Goal: Information Seeking & Learning: Learn about a topic

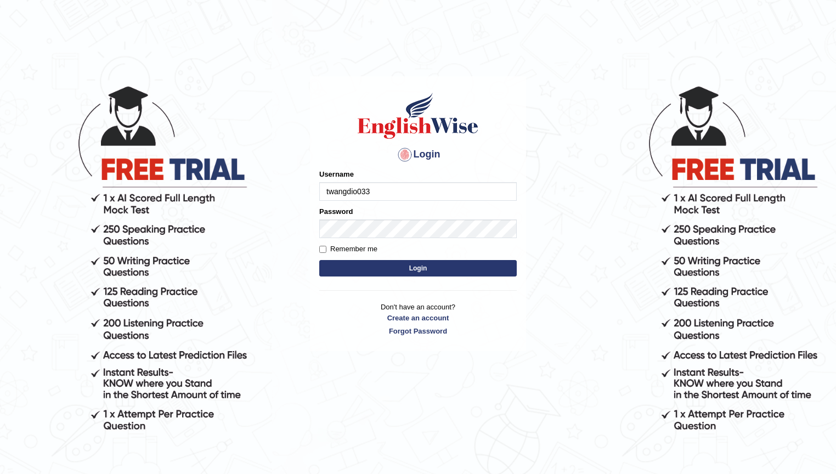
click at [358, 190] on input "twangdio033" at bounding box center [417, 191] width 197 height 19
type input "twangdi033"
click at [378, 239] on form "Please fix the following errors: Username twangdi033 Password Remember me Login" at bounding box center [417, 224] width 197 height 110
click at [518, 221] on div "Login Please fix the following errors: Username twangdi033 Password Remember me…" at bounding box center [418, 213] width 216 height 275
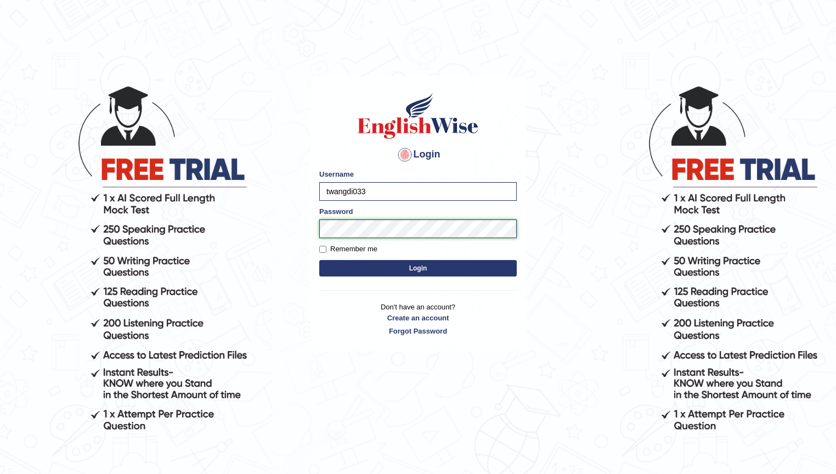
click at [319, 260] on button "Login" at bounding box center [417, 268] width 197 height 16
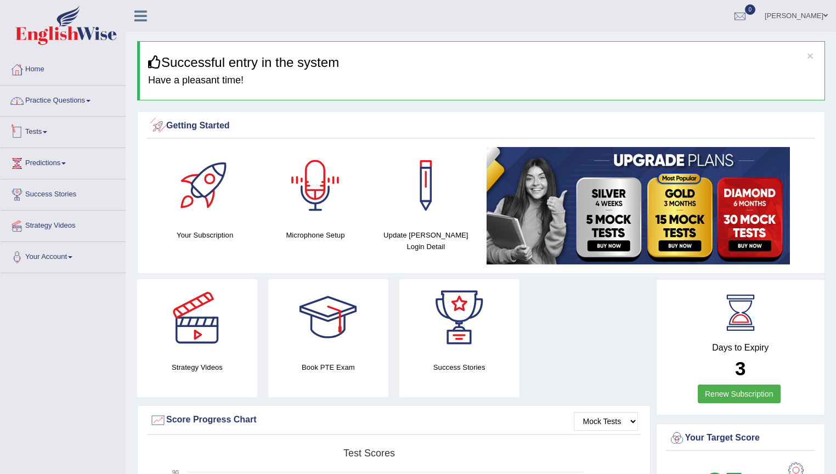
click at [84, 108] on link "Practice Questions" at bounding box center [63, 99] width 125 height 27
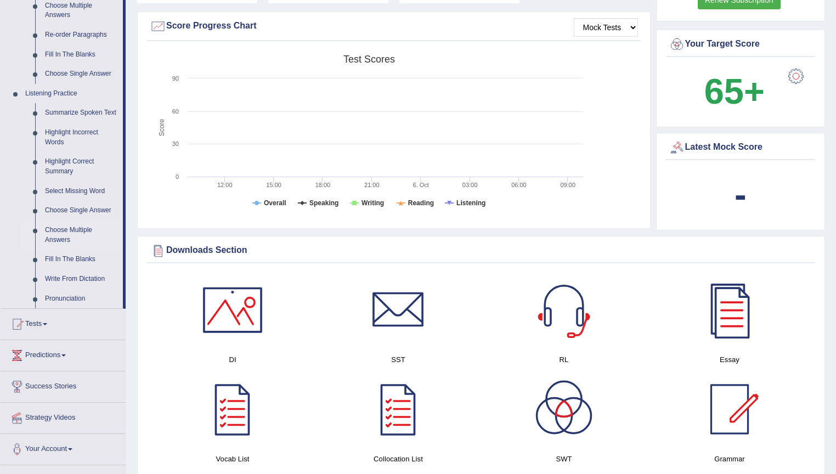
scroll to position [395, 0]
click at [79, 274] on link "Write From Dictation" at bounding box center [81, 278] width 83 height 20
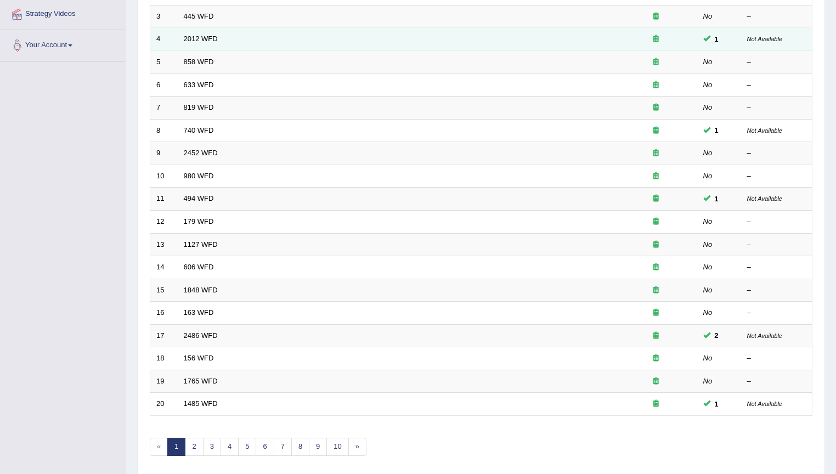
scroll to position [249, 0]
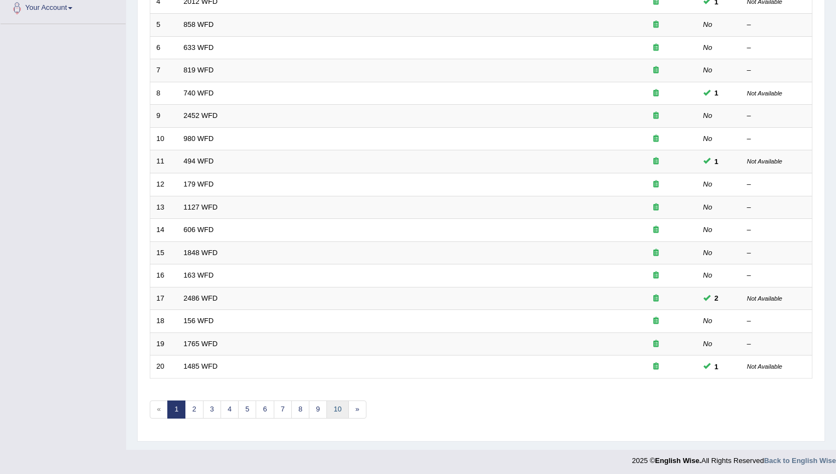
click at [331, 410] on link "10" at bounding box center [337, 409] width 22 height 18
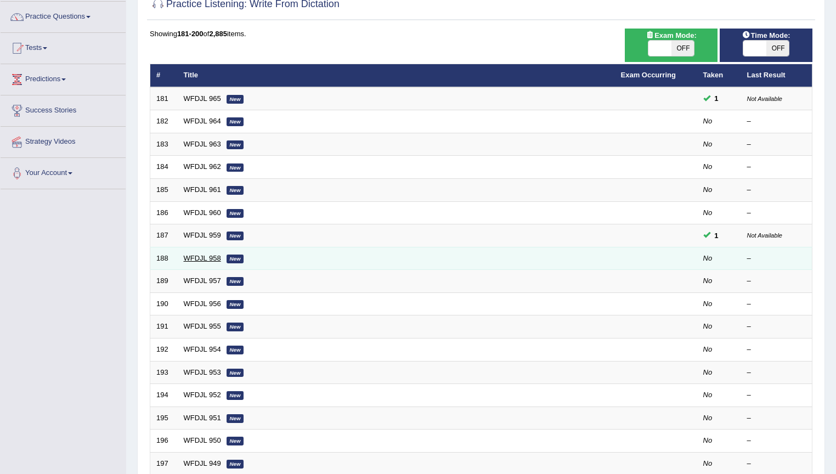
scroll to position [249, 0]
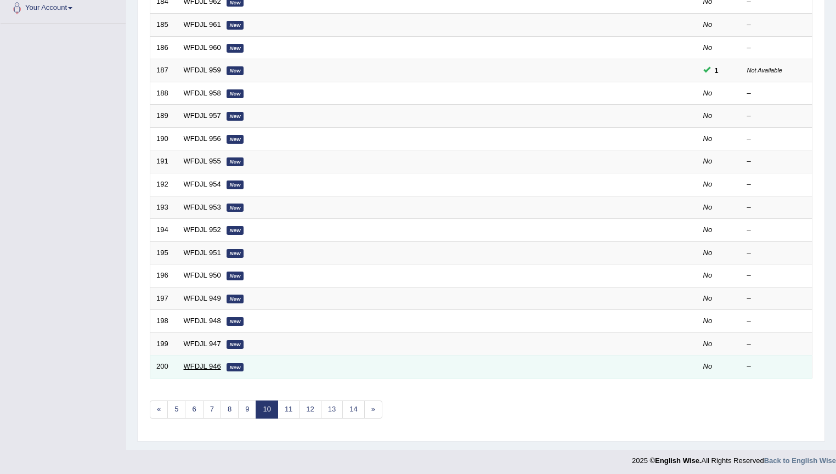
click at [212, 366] on link "WFDJL 946" at bounding box center [202, 366] width 37 height 8
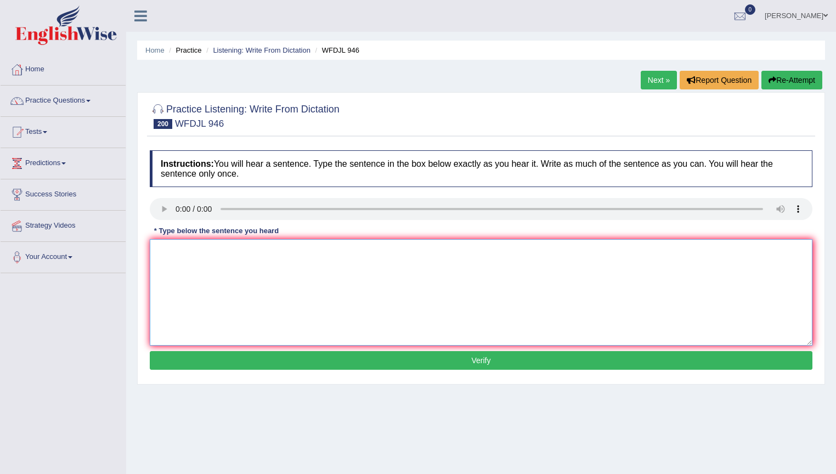
click at [197, 252] on textarea at bounding box center [481, 292] width 663 height 106
type textarea "c"
type textarea "City planer help us to do the plan."
click at [365, 365] on button "Verify" at bounding box center [481, 360] width 663 height 19
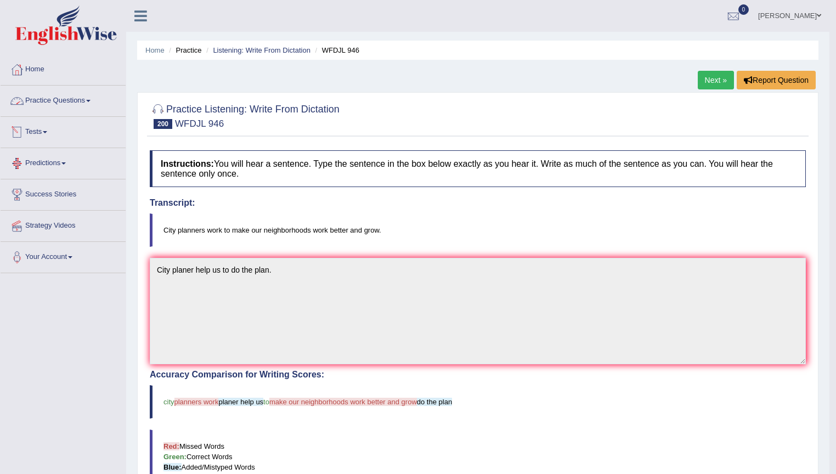
click at [97, 102] on link "Practice Questions" at bounding box center [63, 99] width 125 height 27
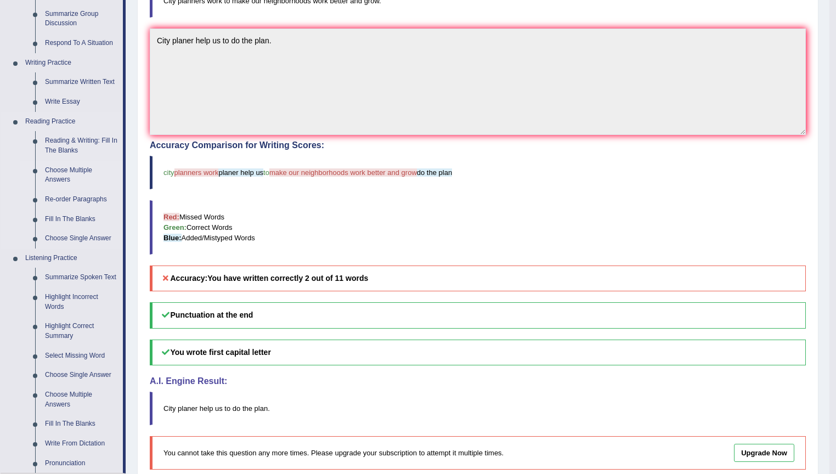
scroll to position [385, 0]
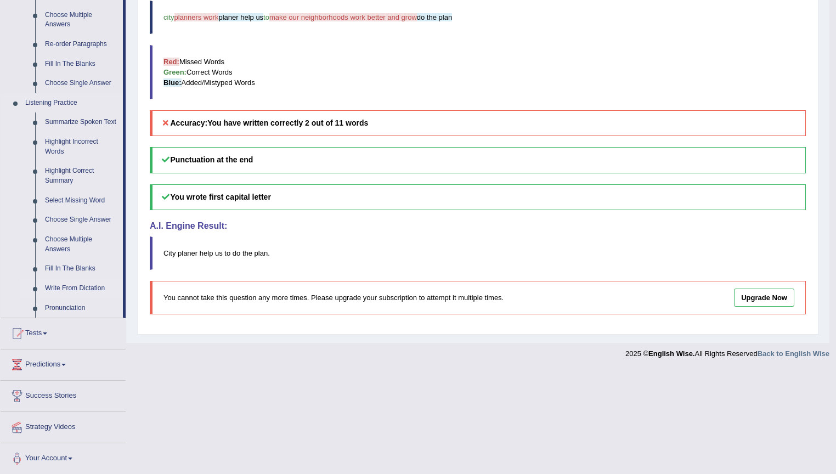
click at [81, 289] on link "Write From Dictation" at bounding box center [81, 289] width 83 height 20
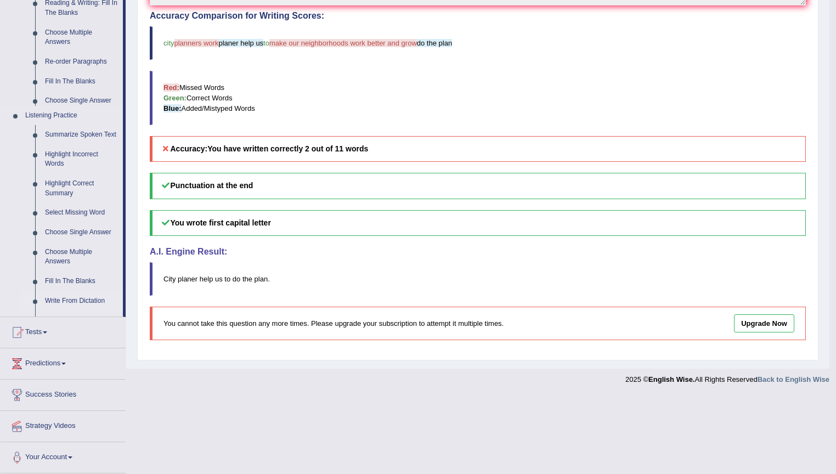
scroll to position [289, 0]
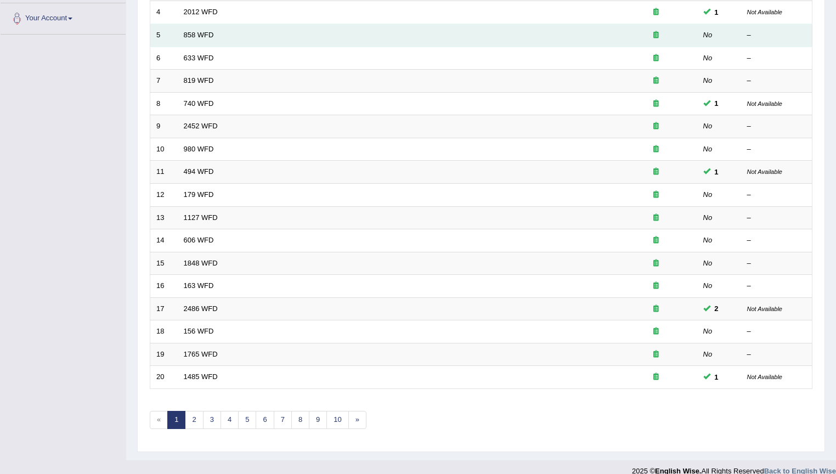
scroll to position [249, 0]
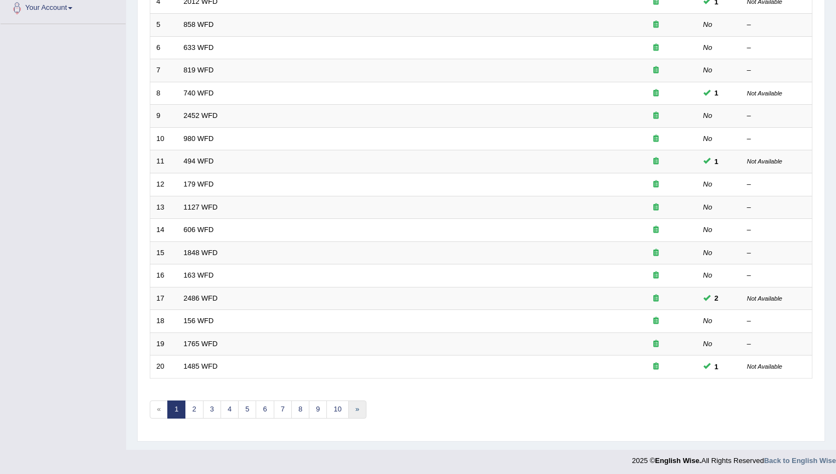
click at [353, 408] on link "»" at bounding box center [357, 409] width 18 height 18
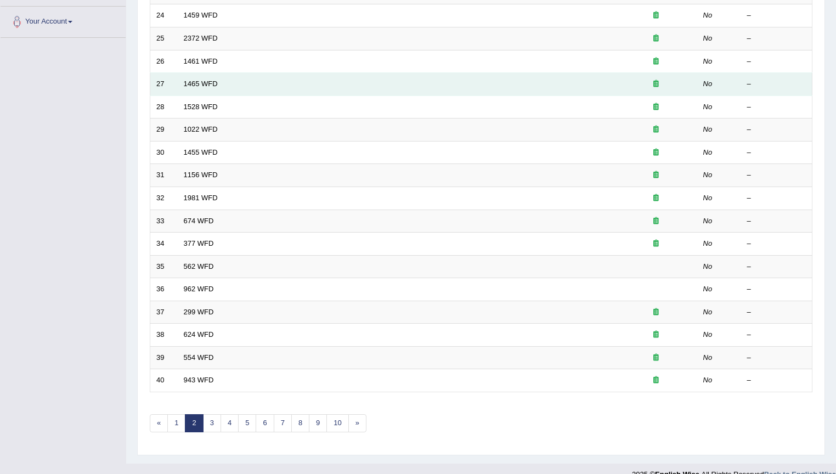
scroll to position [249, 0]
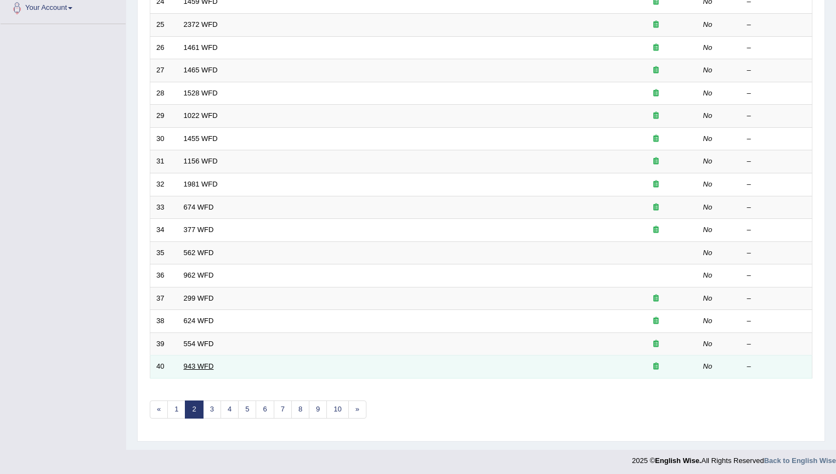
click at [191, 362] on link "943 WFD" at bounding box center [199, 366] width 30 height 8
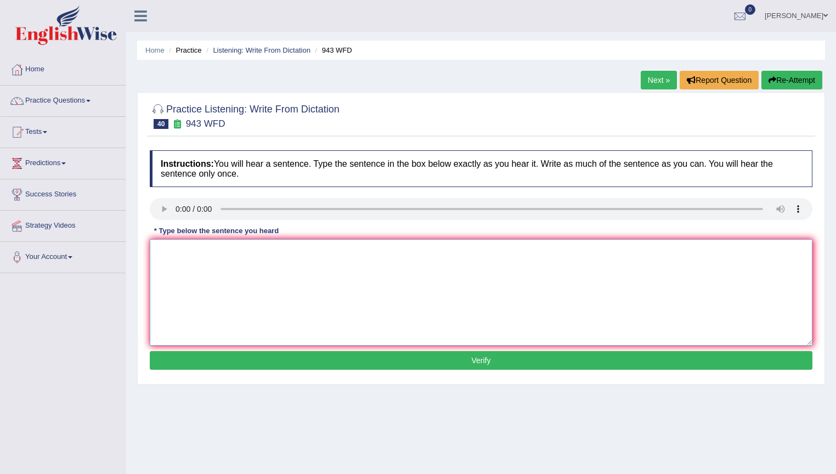
click at [162, 256] on textarea at bounding box center [481, 292] width 663 height 106
type textarea "t"
type textarea "The farming / farmer work are developing very fast recently are is ."
click at [473, 368] on button "Verify" at bounding box center [481, 360] width 663 height 19
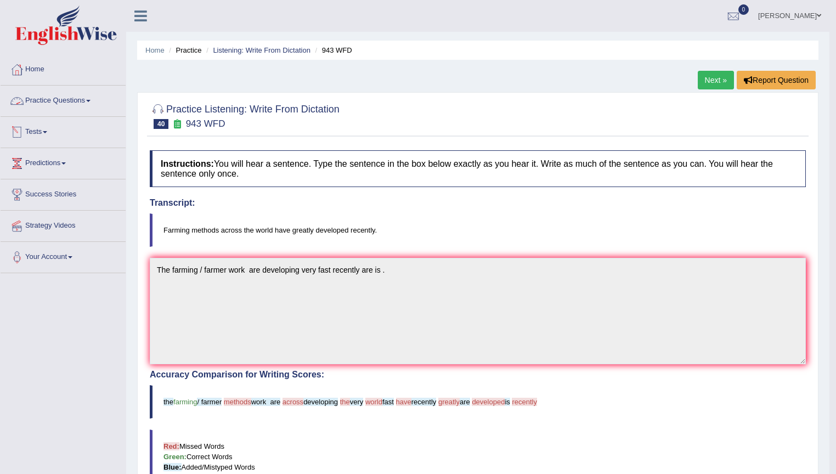
click at [95, 99] on link "Practice Questions" at bounding box center [63, 99] width 125 height 27
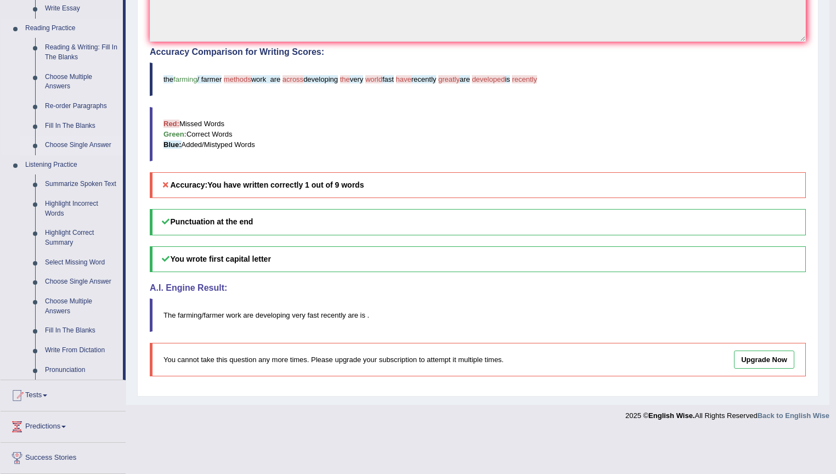
scroll to position [385, 0]
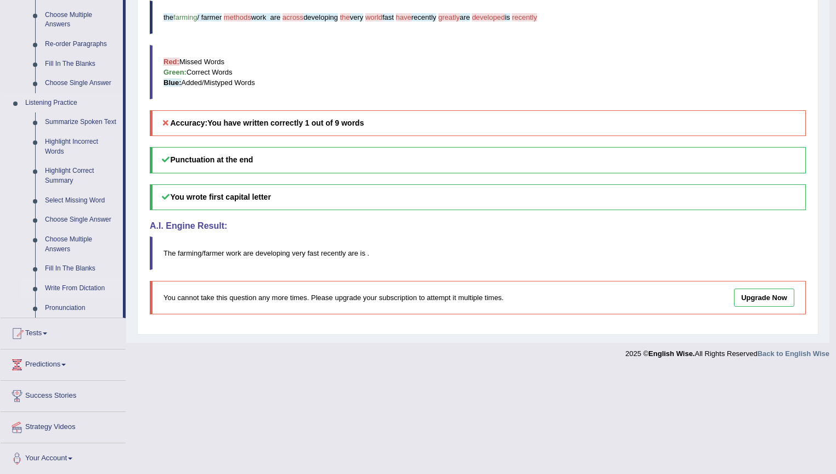
click at [67, 284] on link "Write From Dictation" at bounding box center [81, 289] width 83 height 20
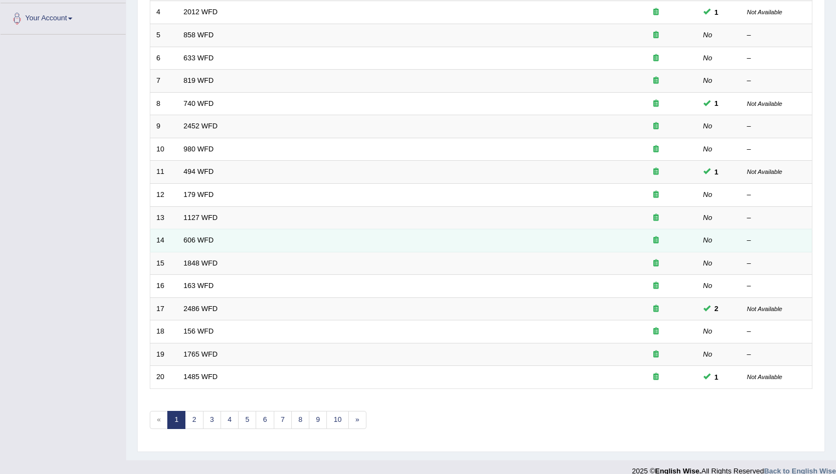
scroll to position [249, 0]
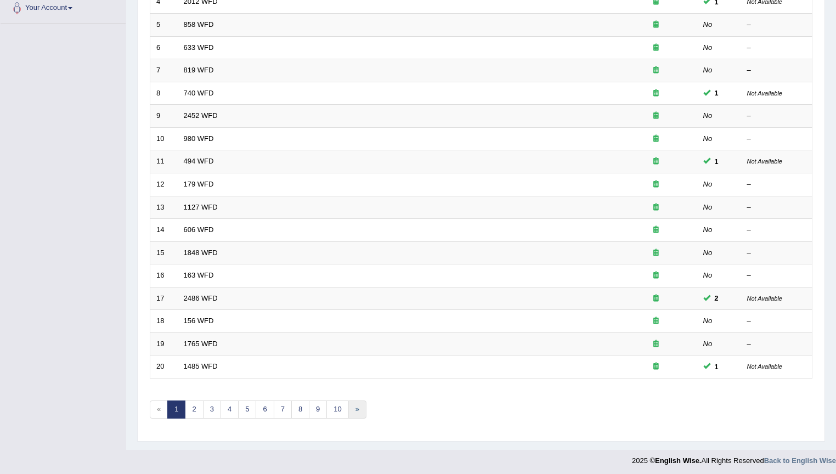
click at [362, 404] on link "»" at bounding box center [357, 409] width 18 height 18
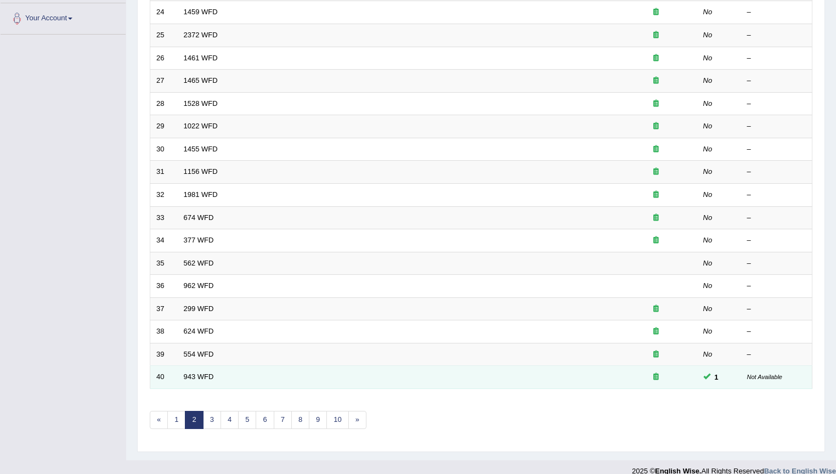
scroll to position [249, 0]
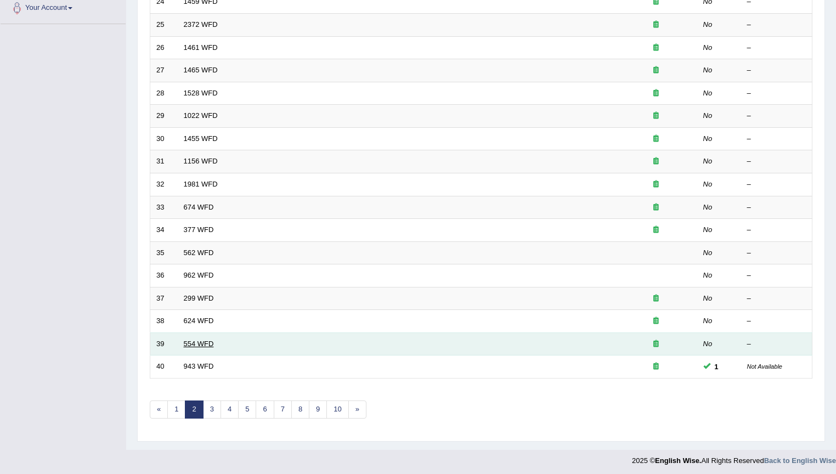
click at [188, 341] on link "554 WFD" at bounding box center [199, 344] width 30 height 8
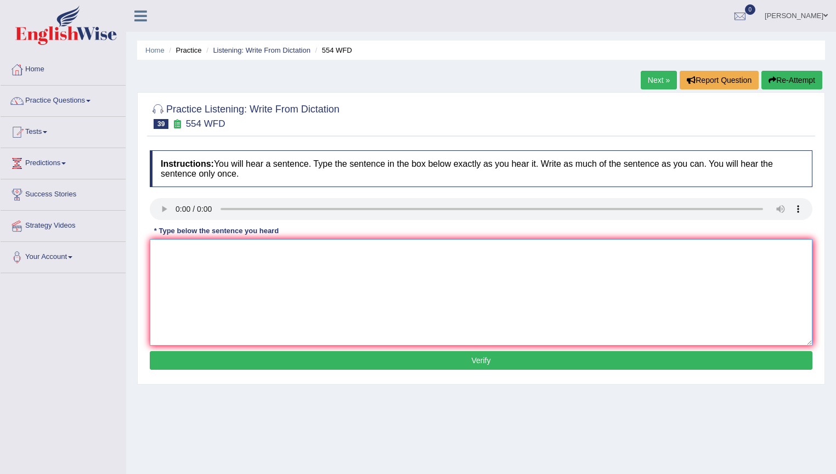
click at [167, 246] on textarea at bounding box center [481, 292] width 663 height 106
click at [161, 255] on textarea "we are able to work in a team." at bounding box center [481, 292] width 663 height 106
type textarea "We are able to work in a team."
click at [307, 354] on button "Verify" at bounding box center [481, 360] width 663 height 19
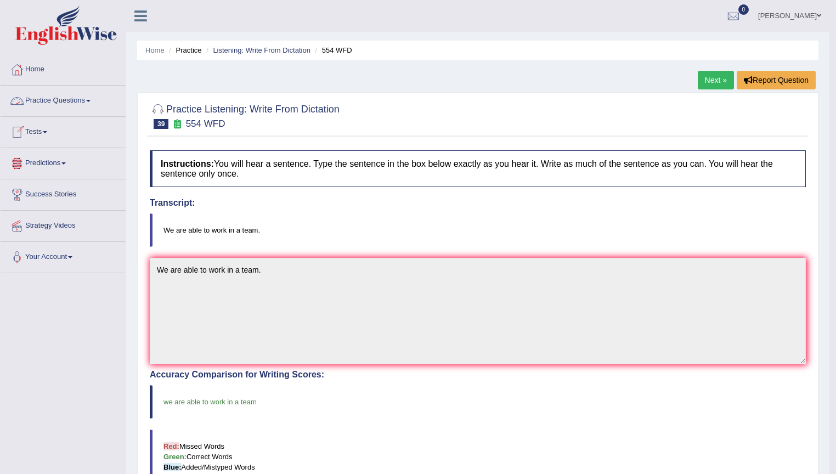
click at [89, 98] on link "Practice Questions" at bounding box center [63, 99] width 125 height 27
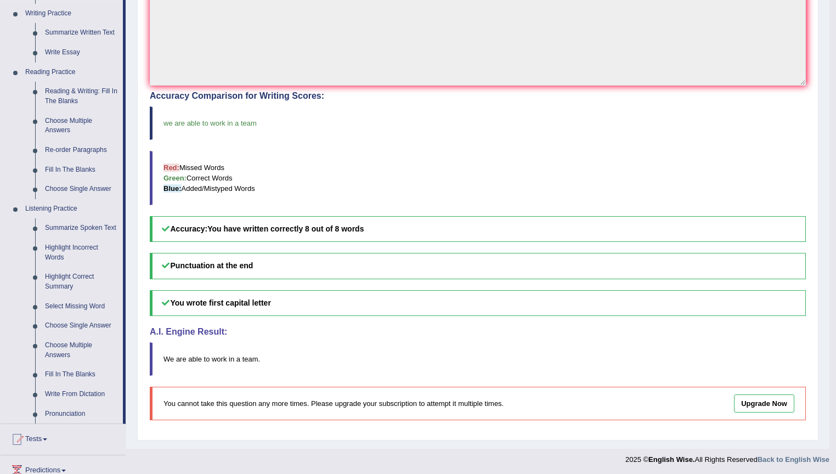
scroll to position [385, 0]
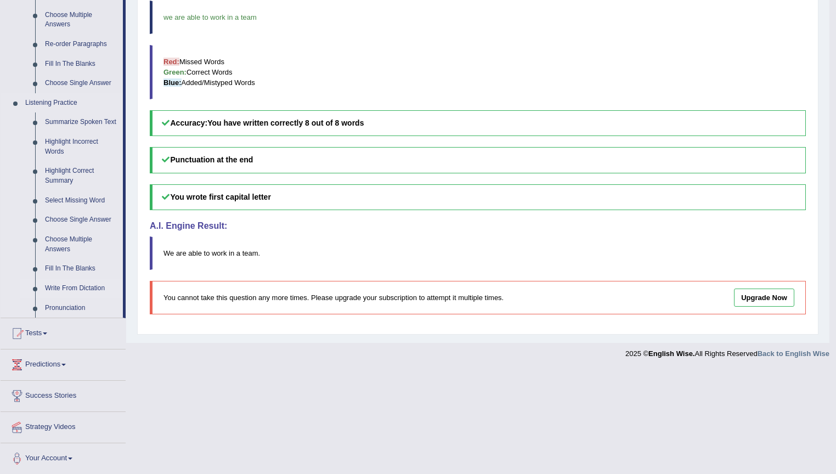
click at [79, 287] on link "Write From Dictation" at bounding box center [81, 289] width 83 height 20
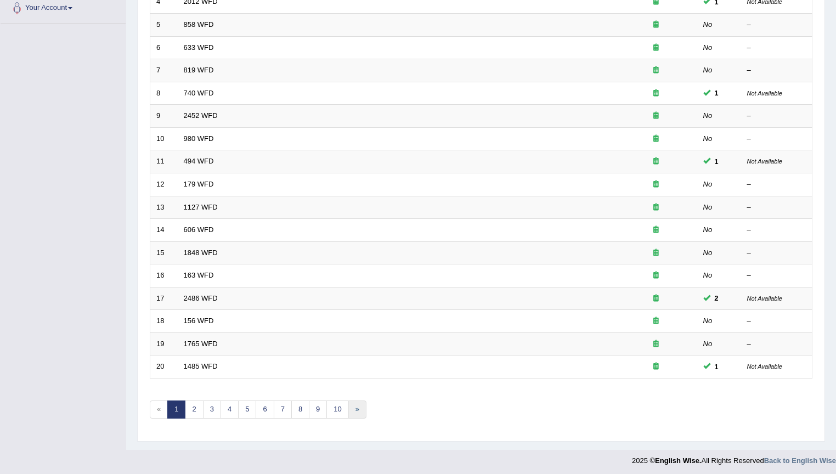
click at [348, 409] on link "»" at bounding box center [357, 409] width 18 height 18
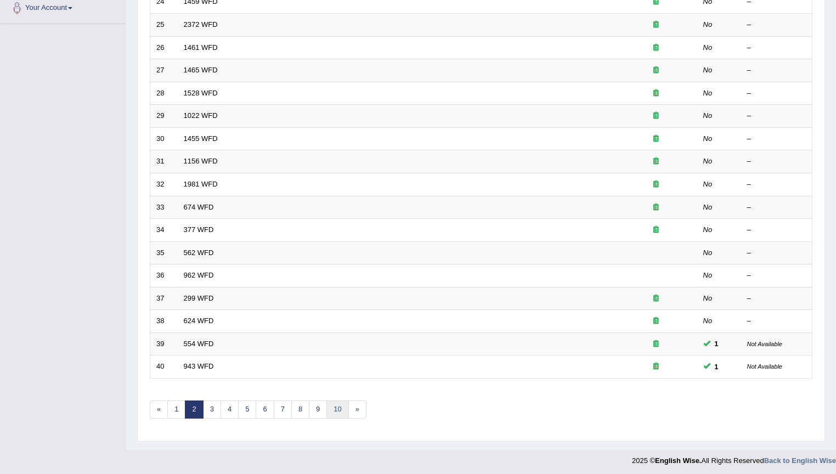
click at [332, 404] on link "10" at bounding box center [337, 409] width 22 height 18
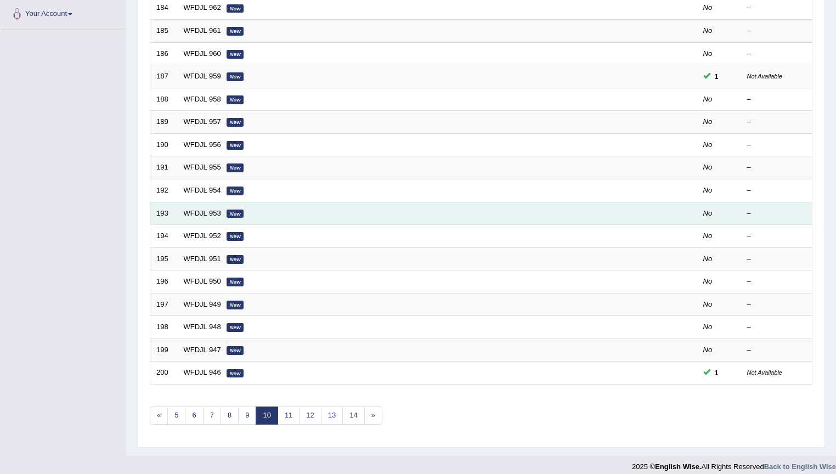
scroll to position [249, 0]
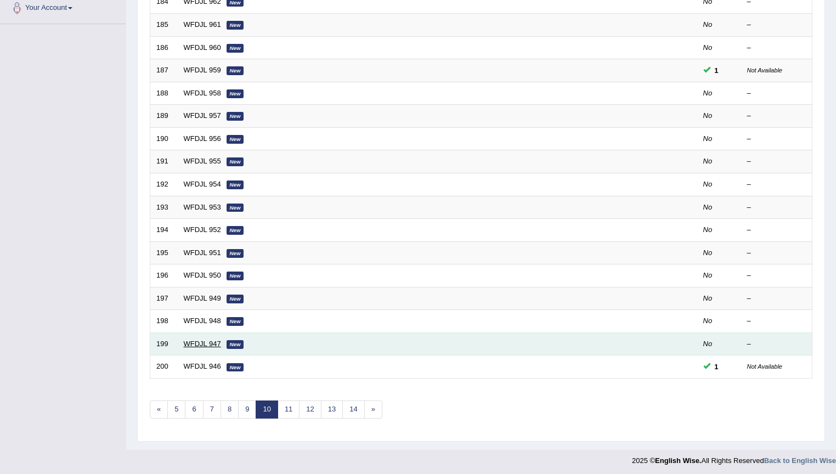
click at [202, 340] on link "WFDJL 947" at bounding box center [202, 344] width 37 height 8
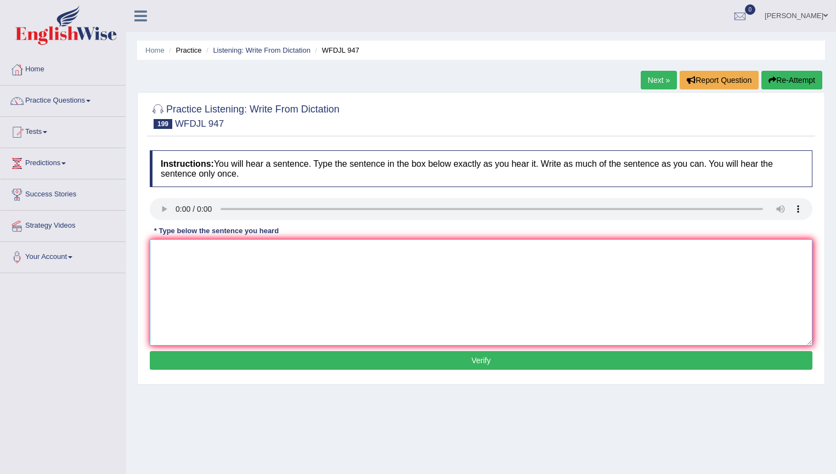
click at [173, 245] on textarea at bounding box center [481, 292] width 663 height 106
type textarea "s"
type textarea "Soon money expertes will give us importent task to here teh is was."
click at [502, 363] on button "Verify" at bounding box center [481, 360] width 663 height 19
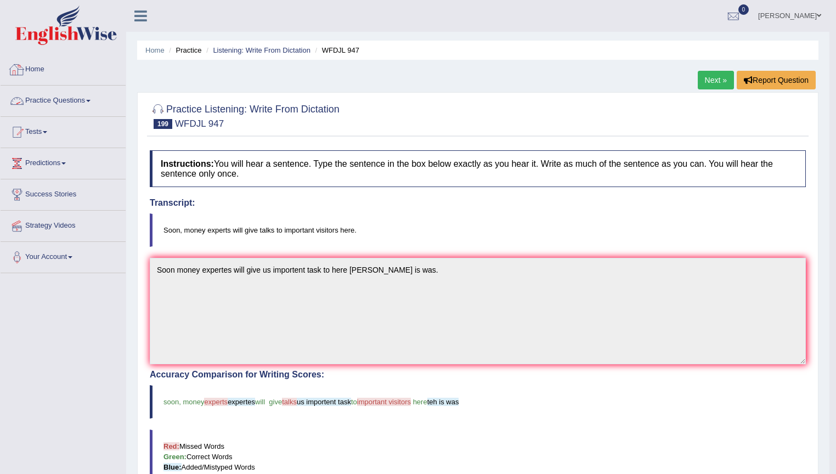
click at [52, 104] on link "Practice Questions" at bounding box center [63, 99] width 125 height 27
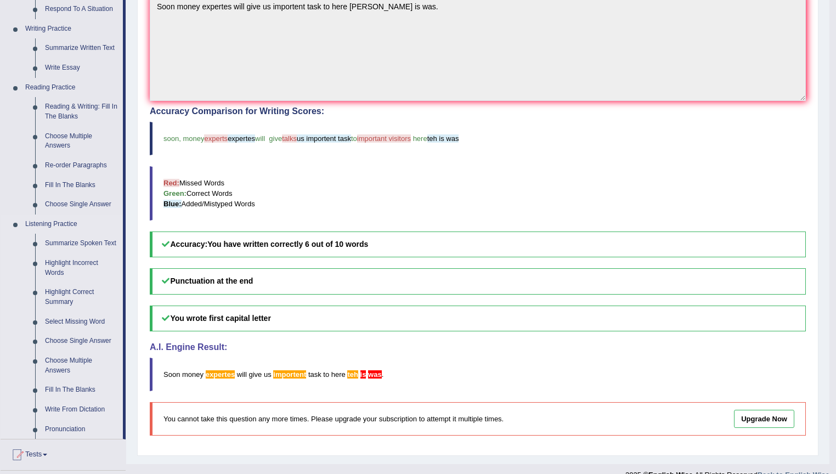
scroll to position [385, 0]
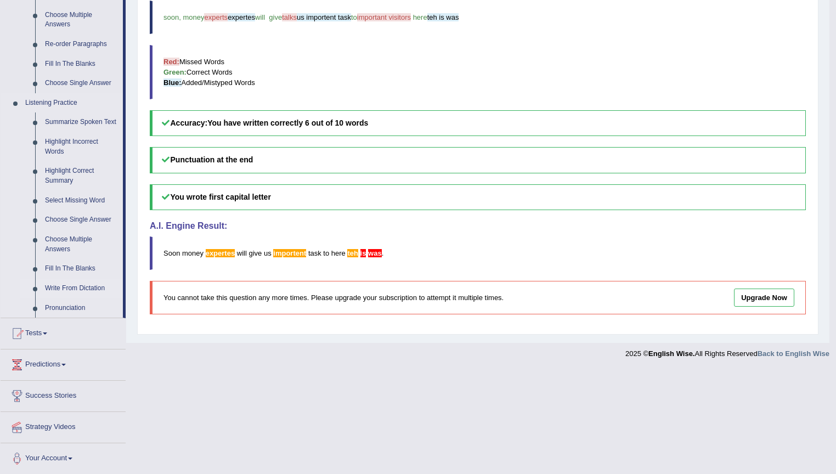
click at [75, 286] on link "Write From Dictation" at bounding box center [81, 289] width 83 height 20
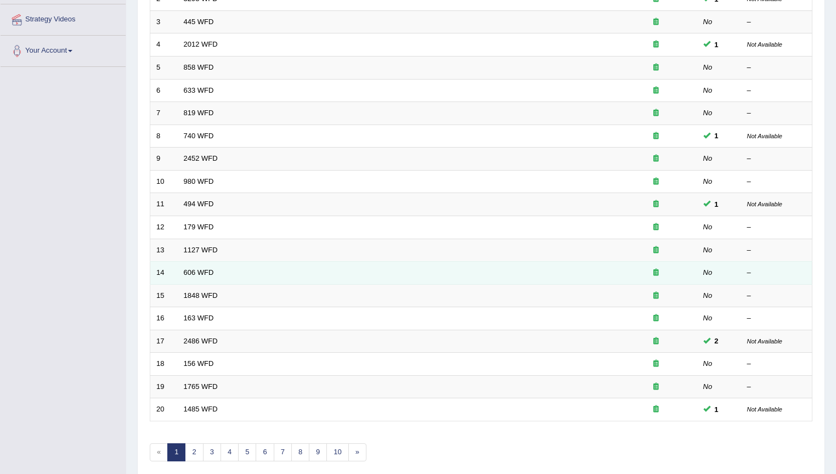
scroll to position [249, 0]
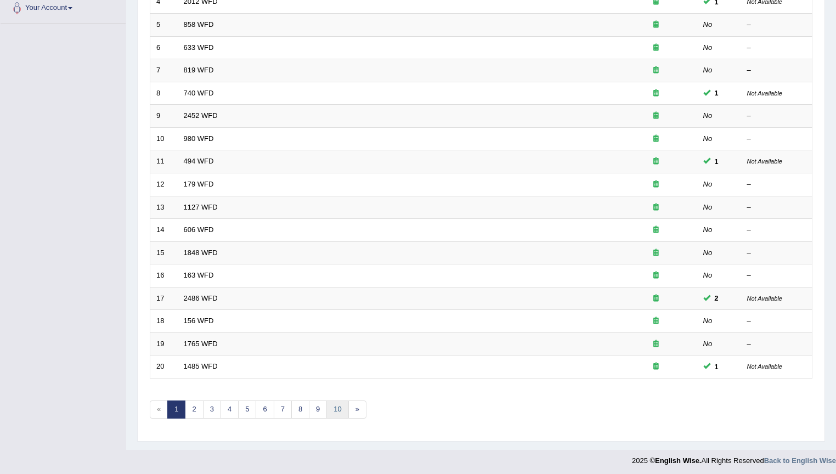
click at [329, 406] on link "10" at bounding box center [337, 409] width 22 height 18
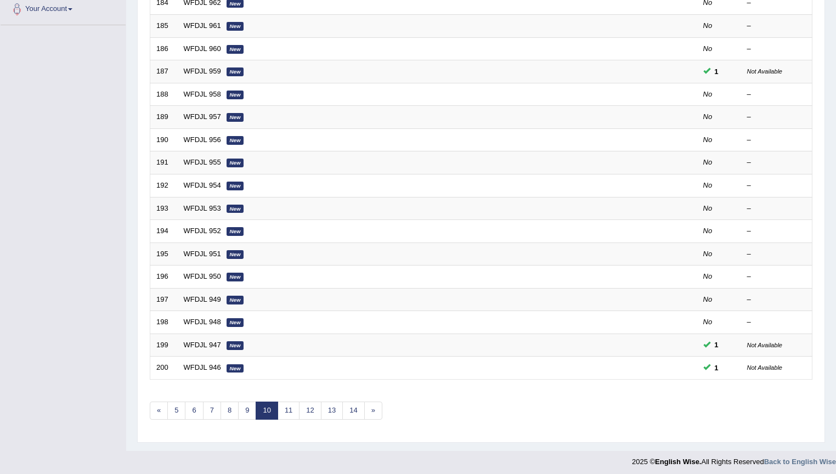
scroll to position [249, 0]
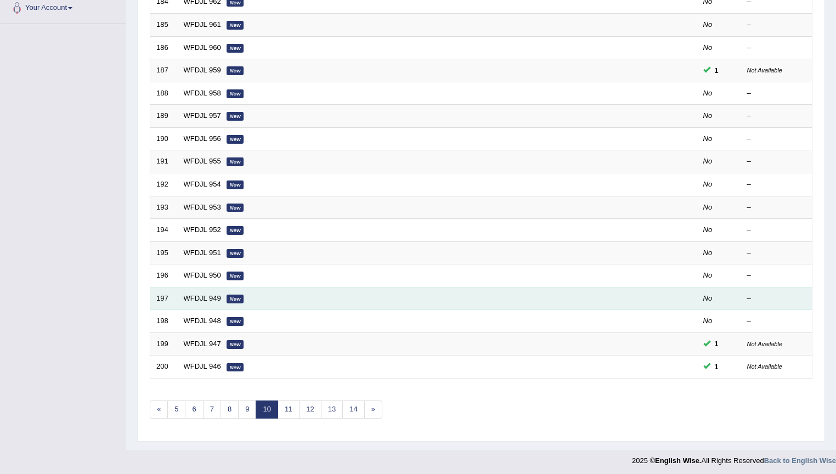
click at [219, 294] on td "WFDJL 949 New" at bounding box center [396, 298] width 437 height 23
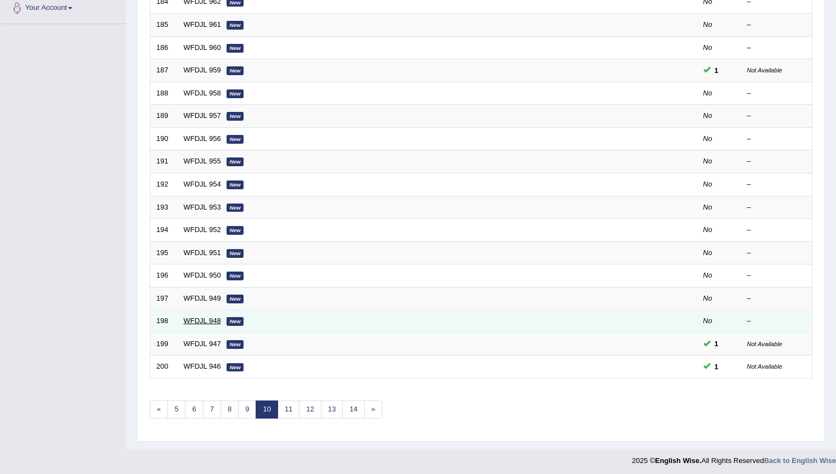
click at [197, 317] on link "WFDJL 948" at bounding box center [202, 321] width 37 height 8
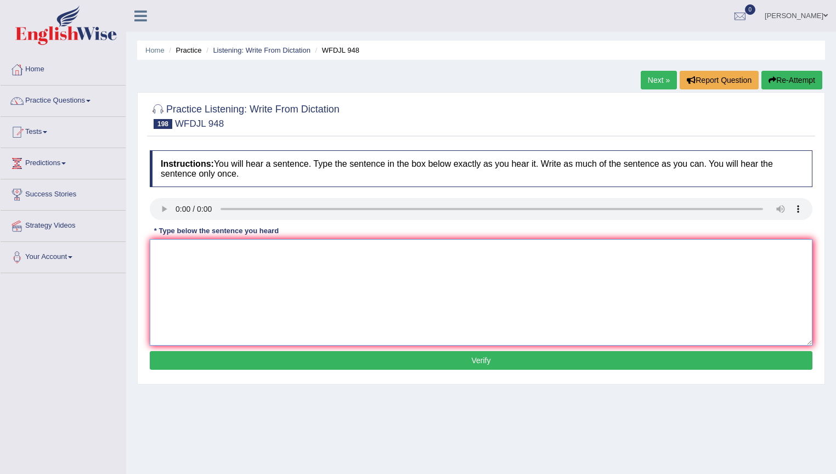
click at [171, 250] on textarea at bounding box center [481, 292] width 663 height 106
type textarea "Our school's lunch place have lots of drinks and snakes."
click at [297, 360] on button "Verify" at bounding box center [481, 360] width 663 height 19
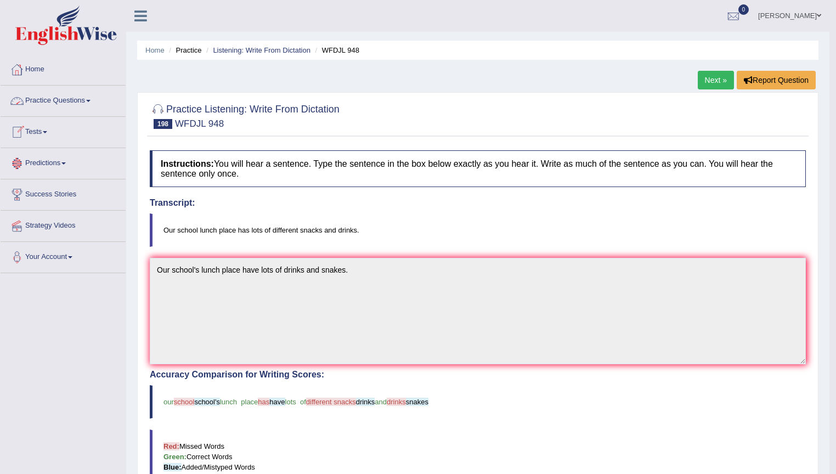
click at [42, 97] on link "Practice Questions" at bounding box center [63, 99] width 125 height 27
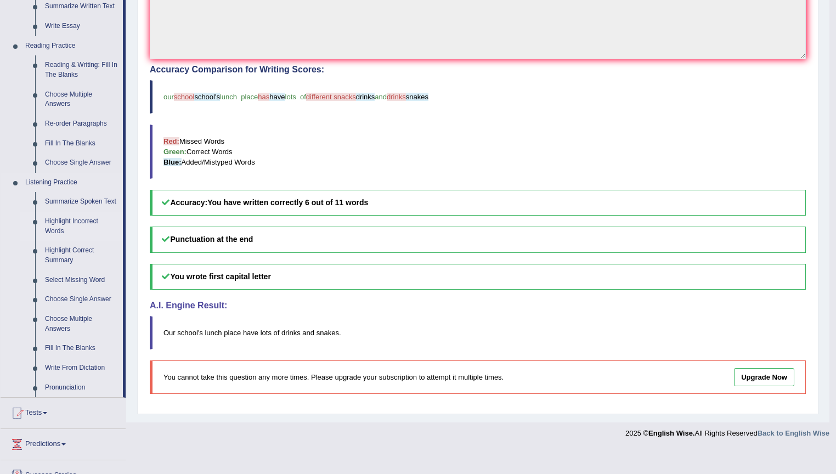
scroll to position [385, 0]
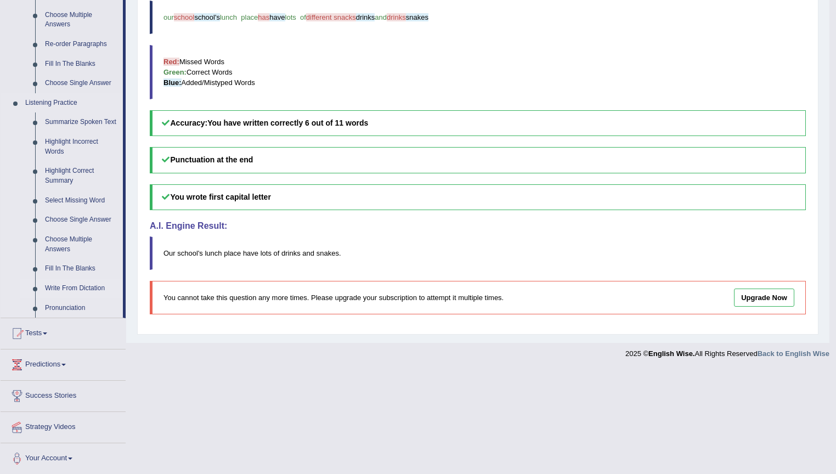
click at [69, 285] on link "Write From Dictation" at bounding box center [81, 289] width 83 height 20
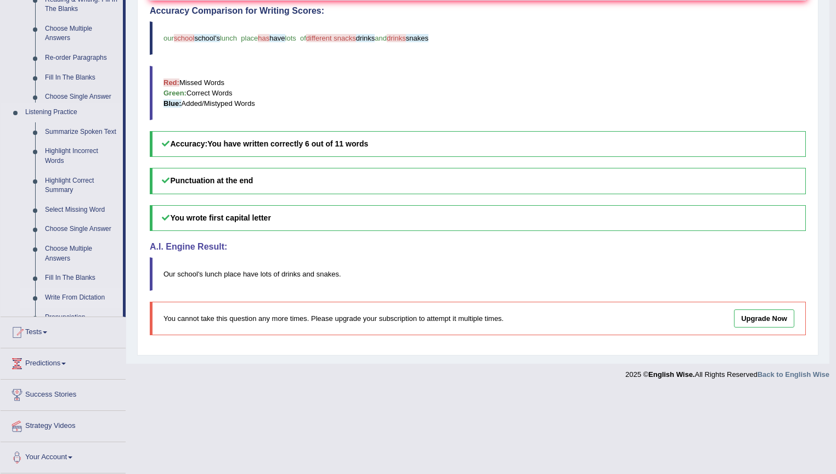
scroll to position [297, 0]
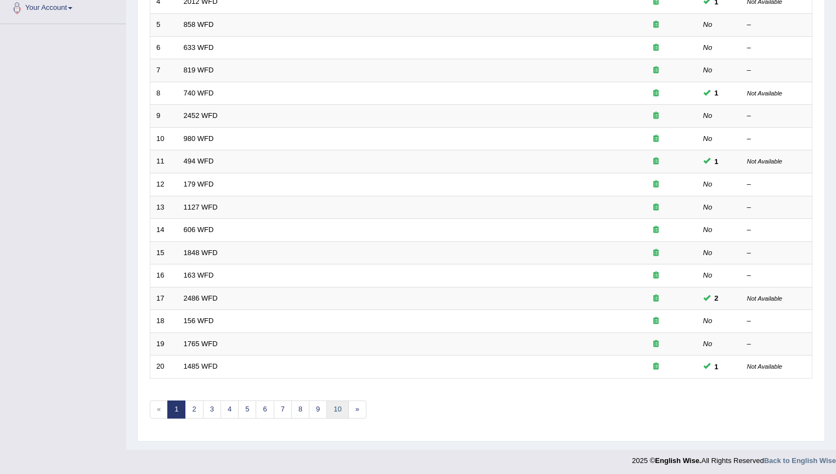
click at [338, 409] on link "10" at bounding box center [337, 409] width 22 height 18
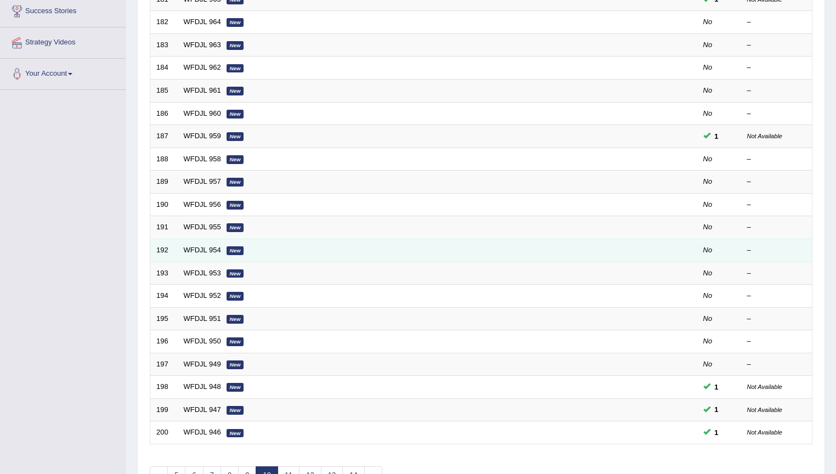
scroll to position [219, 0]
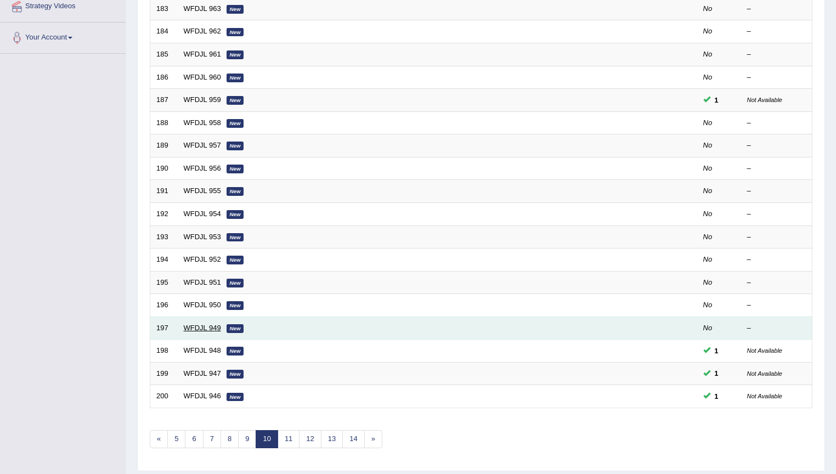
click at [191, 324] on link "WFDJL 949" at bounding box center [202, 328] width 37 height 8
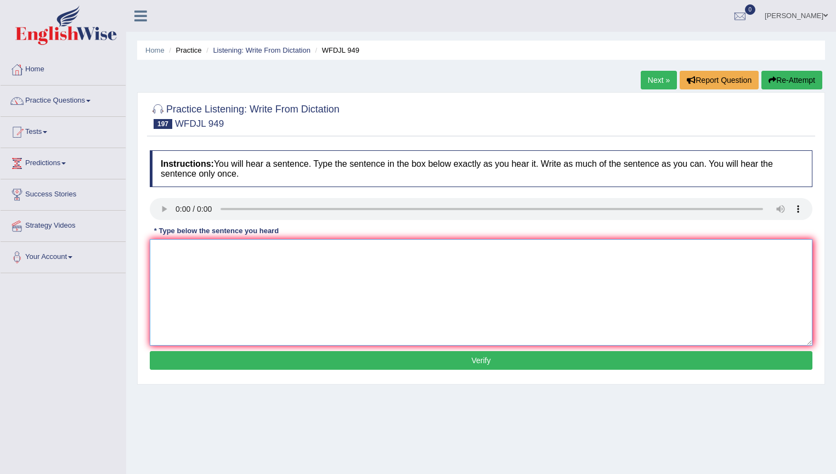
click at [168, 255] on textarea at bounding box center [481, 292] width 663 height 106
type textarea "t"
type textarea "The ramin trices down to the valles."
click at [377, 366] on button "Verify" at bounding box center [481, 360] width 663 height 19
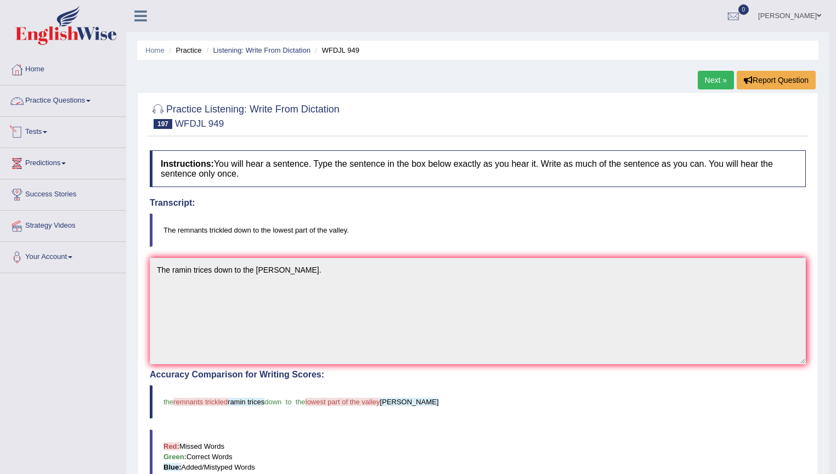
click at [68, 96] on link "Practice Questions" at bounding box center [63, 99] width 125 height 27
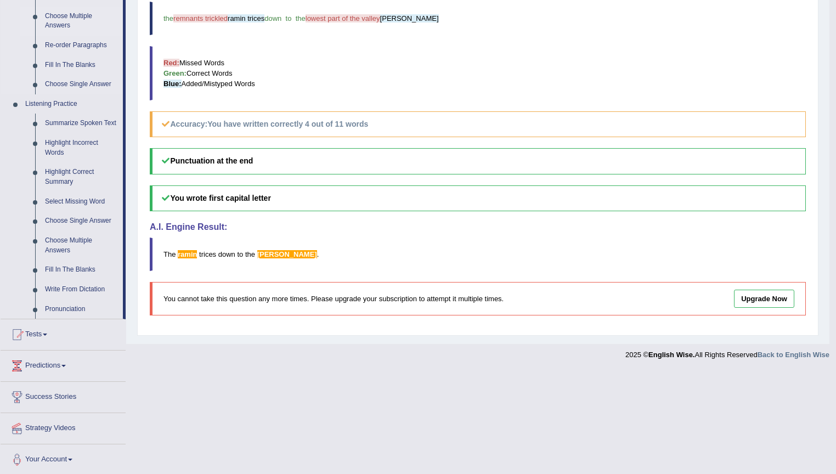
scroll to position [385, 0]
click at [75, 265] on link "Fill In The Blanks" at bounding box center [81, 269] width 83 height 20
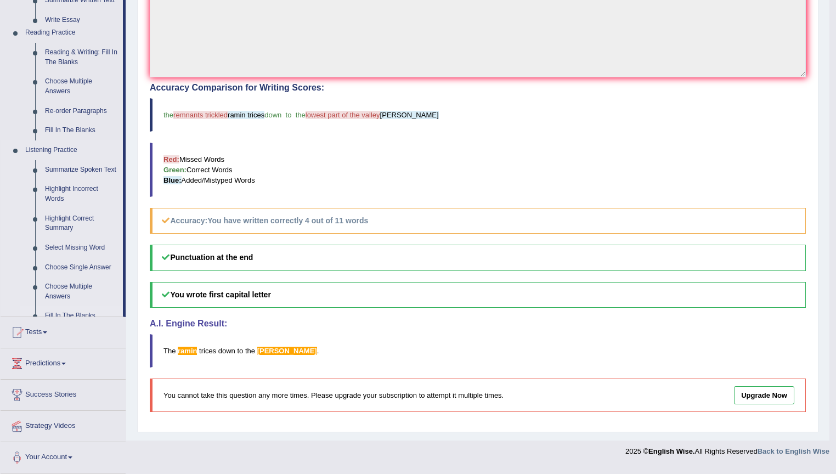
scroll to position [279, 0]
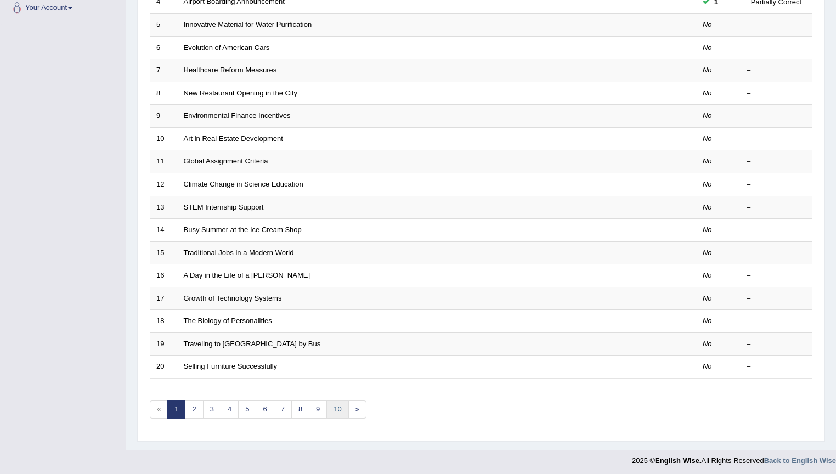
click at [335, 406] on link "10" at bounding box center [337, 409] width 22 height 18
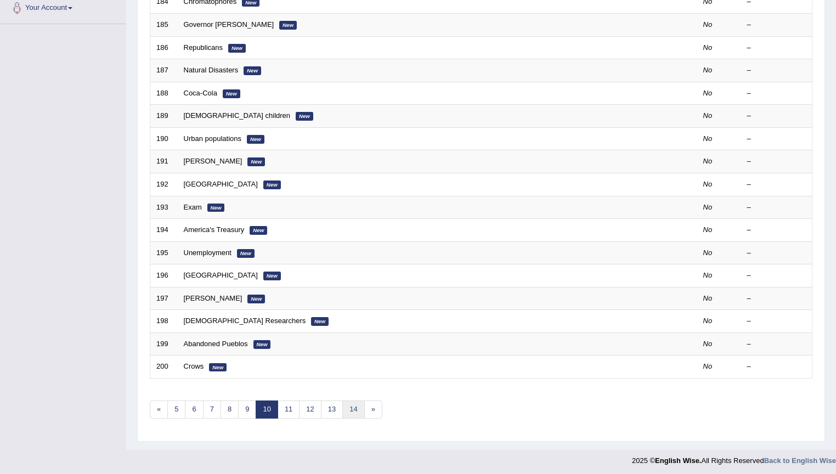
click at [346, 407] on link "14" at bounding box center [353, 409] width 22 height 18
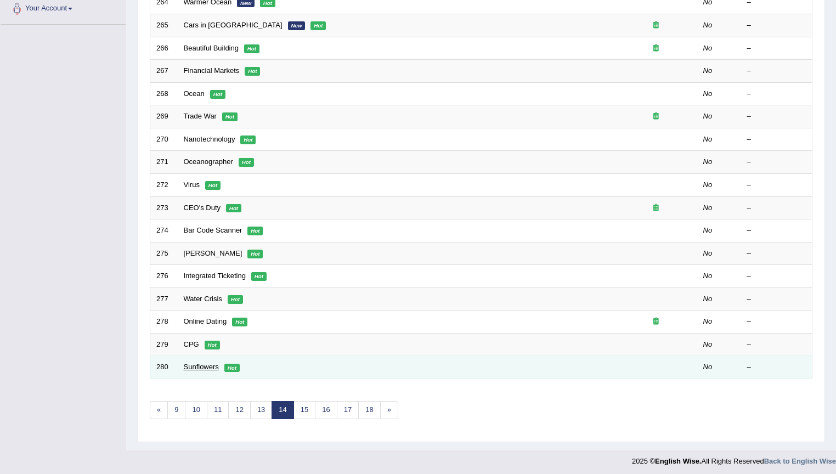
scroll to position [249, 0]
click at [210, 364] on link "Sunflowers" at bounding box center [201, 366] width 35 height 8
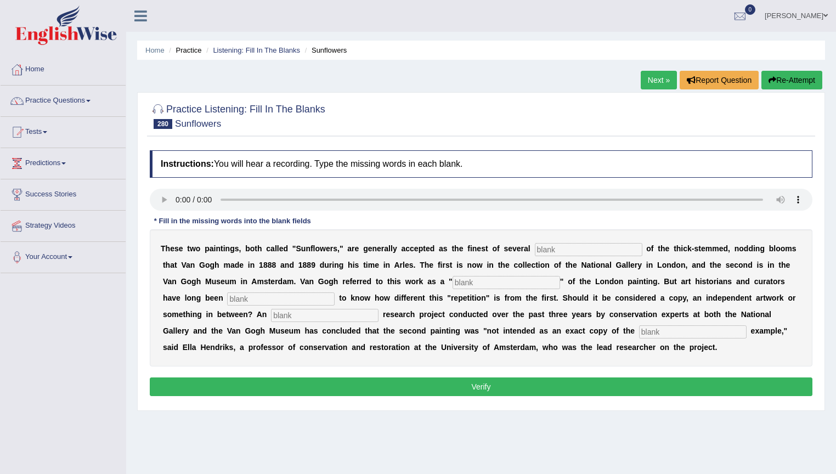
click at [536, 388] on button "Verify" at bounding box center [481, 386] width 663 height 19
click at [663, 82] on link "Next »" at bounding box center [659, 80] width 36 height 19
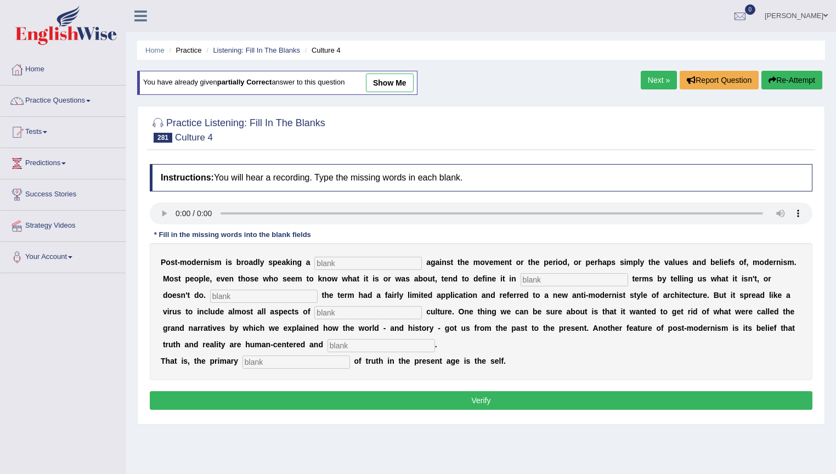
click at [296, 399] on button "Verify" at bounding box center [481, 400] width 663 height 19
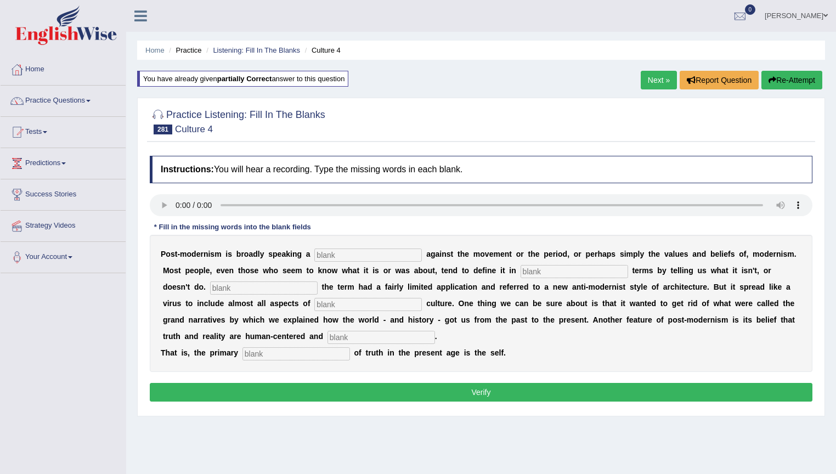
click at [307, 355] on input "text" at bounding box center [296, 353] width 108 height 13
type input "sourse"
click at [327, 339] on input "text" at bounding box center [381, 337] width 108 height 13
type input "internal"
click at [314, 301] on input "text" at bounding box center [368, 304] width 108 height 13
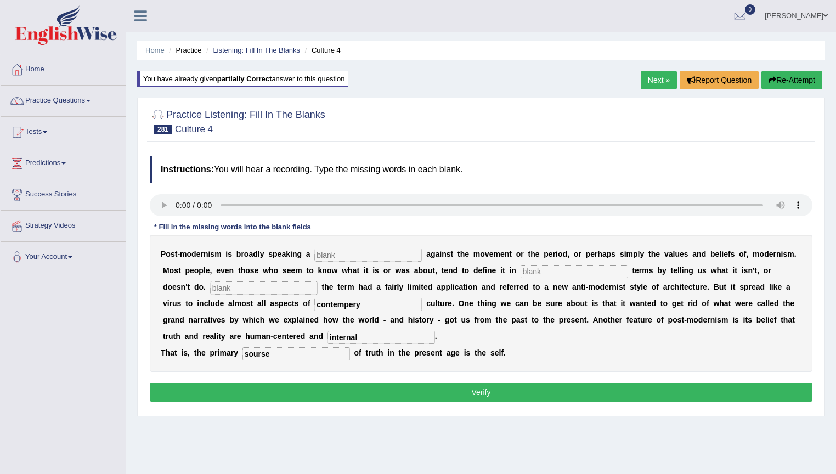
type input "contempery"
click at [210, 282] on input "text" at bounding box center [264, 287] width 108 height 13
type input "initelly"
click at [521, 270] on input "text" at bounding box center [575, 271] width 108 height 13
type input "negative"
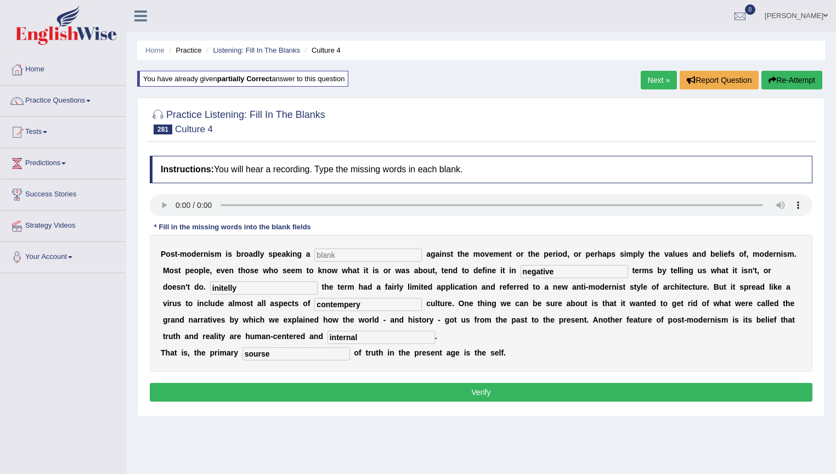
click at [377, 256] on input "text" at bounding box center [368, 254] width 108 height 13
type input "r"
type input "reaction"
click at [437, 398] on button "Verify" at bounding box center [481, 392] width 663 height 19
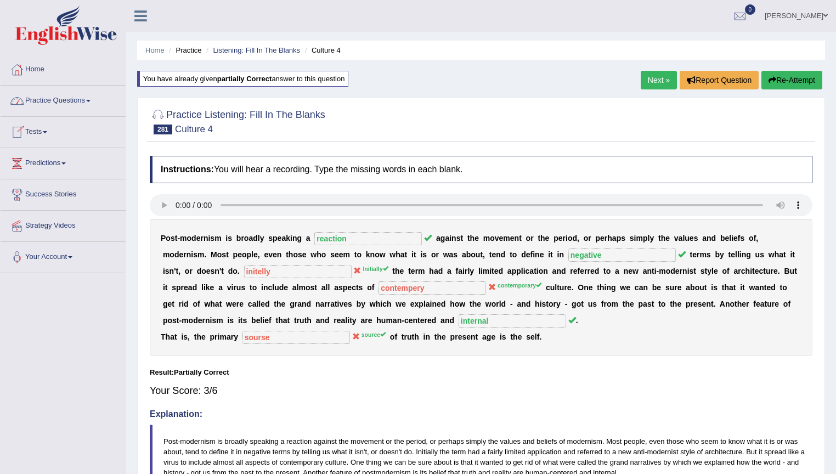
click at [91, 103] on link "Practice Questions" at bounding box center [63, 99] width 125 height 27
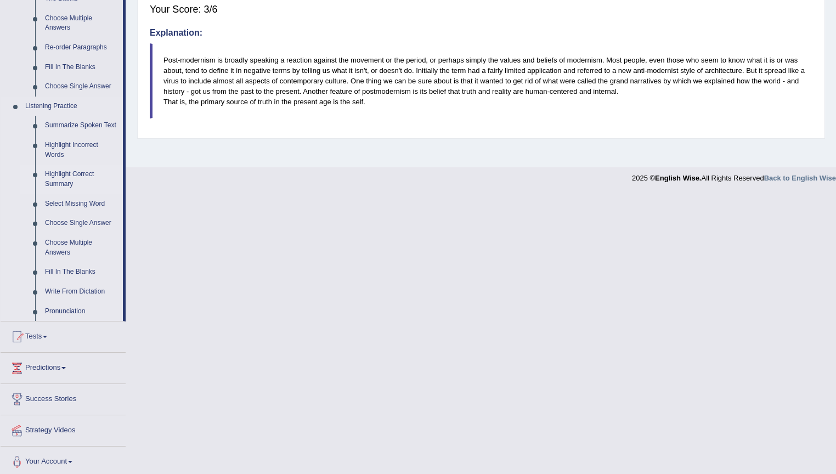
scroll to position [385, 0]
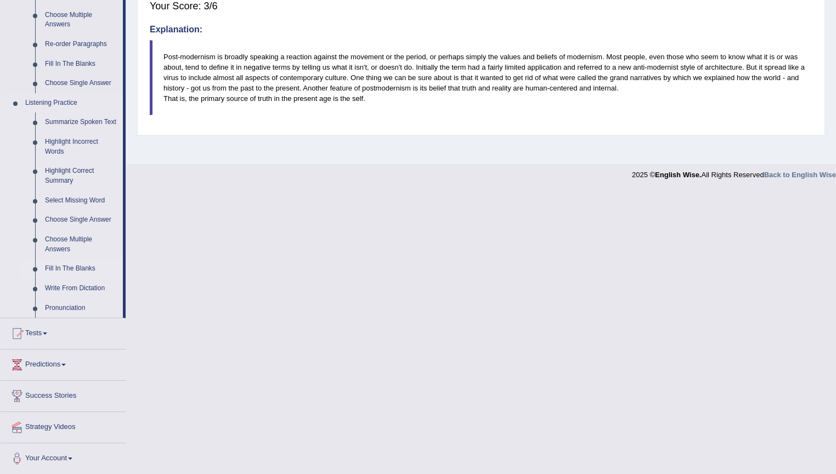
click at [78, 268] on link "Fill In The Blanks" at bounding box center [81, 269] width 83 height 20
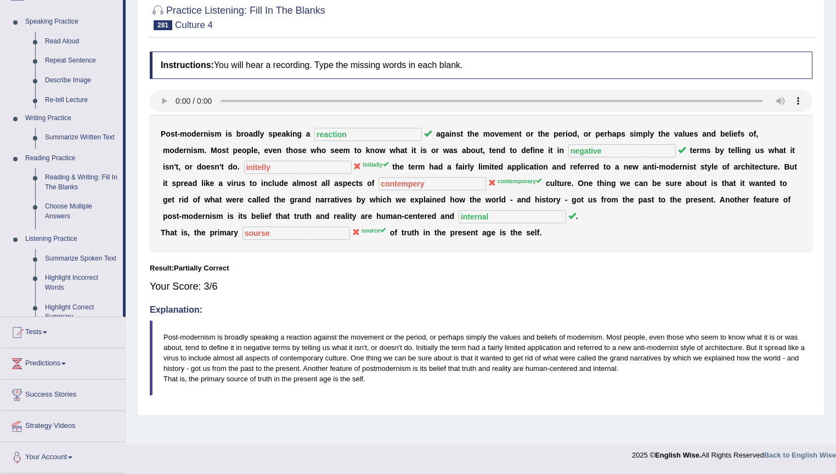
scroll to position [102, 0]
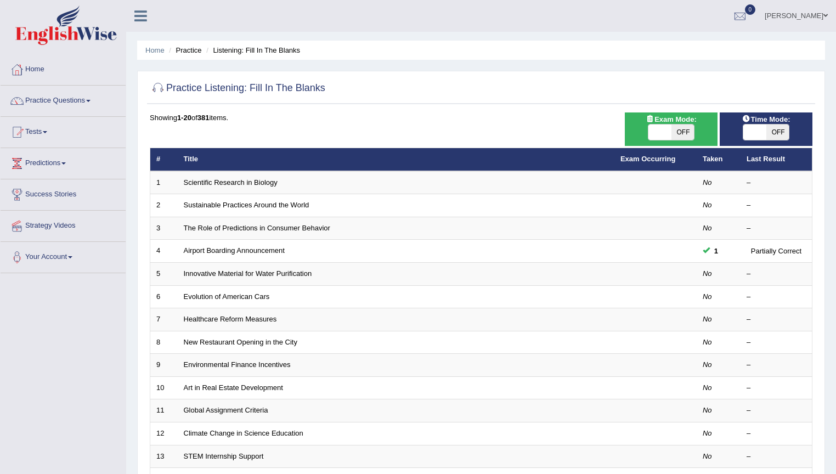
click at [67, 109] on link "Practice Questions" at bounding box center [63, 99] width 125 height 27
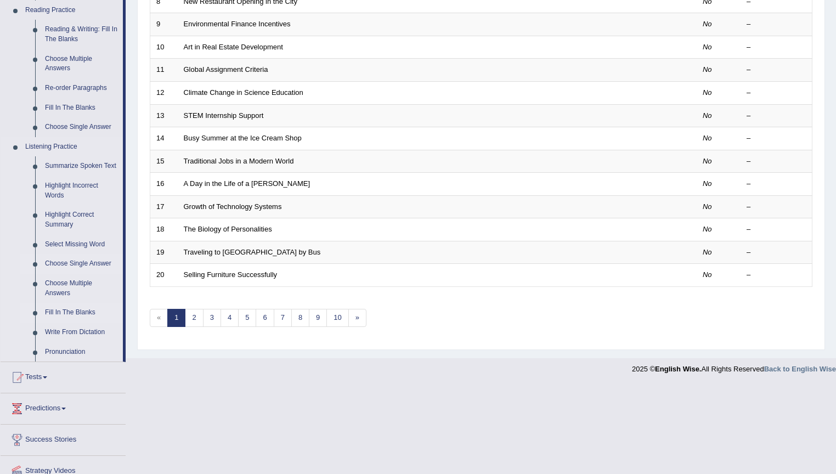
scroll to position [385, 0]
